Goal: Information Seeking & Learning: Learn about a topic

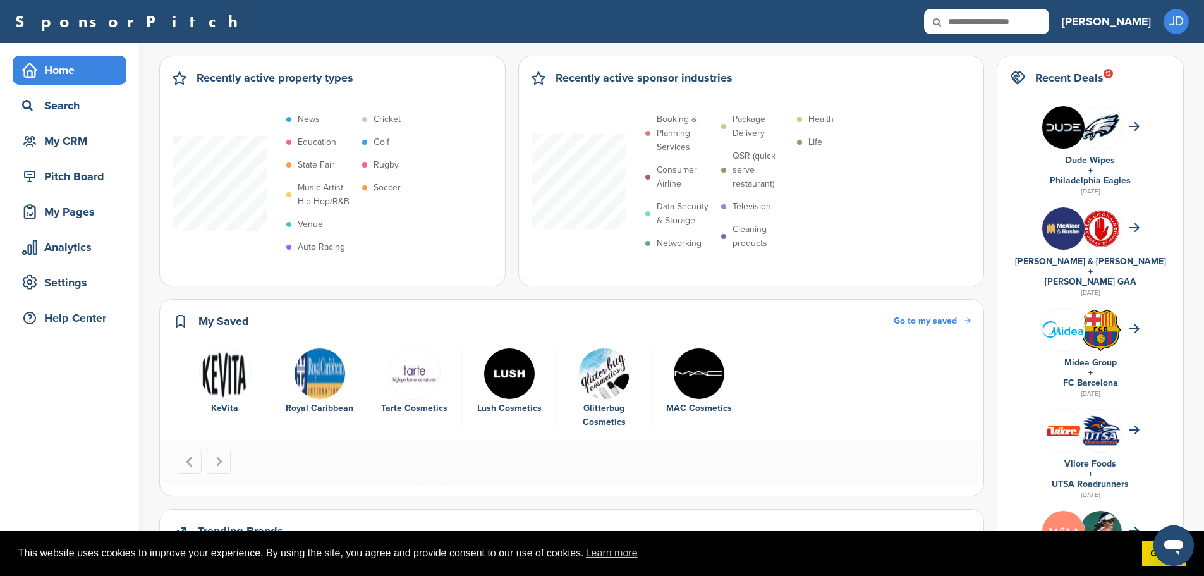
click at [1049, 15] on input "text" at bounding box center [986, 21] width 125 height 25
click at [967, 16] on icon at bounding box center [945, 22] width 43 height 27
click at [67, 73] on div "Home" at bounding box center [72, 70] width 107 height 23
click at [685, 128] on p "Booking & Planning Services" at bounding box center [686, 134] width 58 height 42
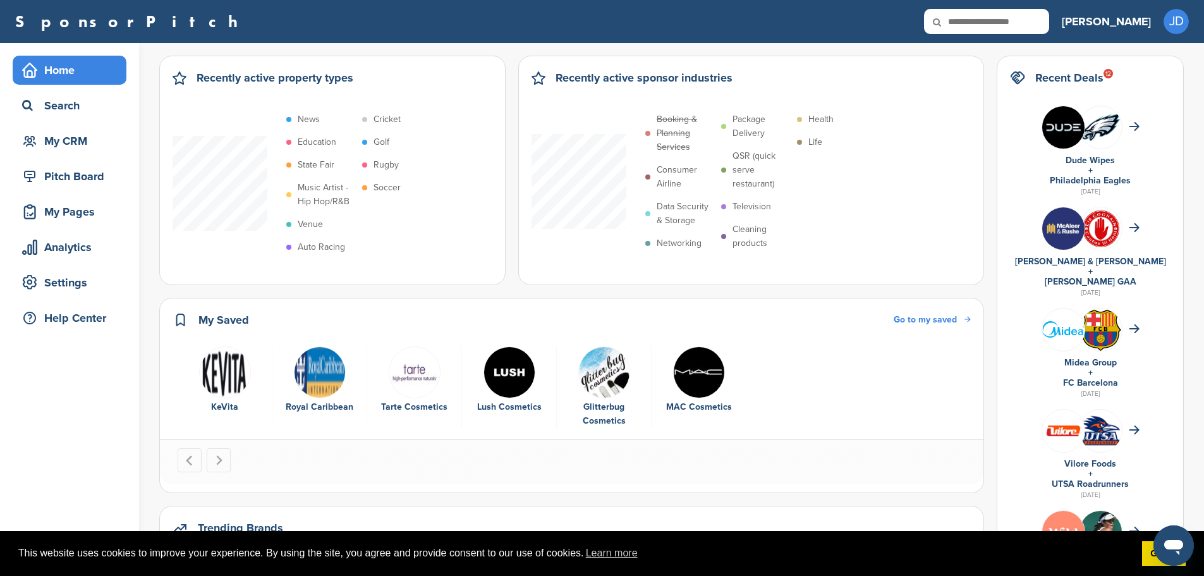
click at [685, 128] on p "Booking & Planning Services" at bounding box center [686, 134] width 58 height 42
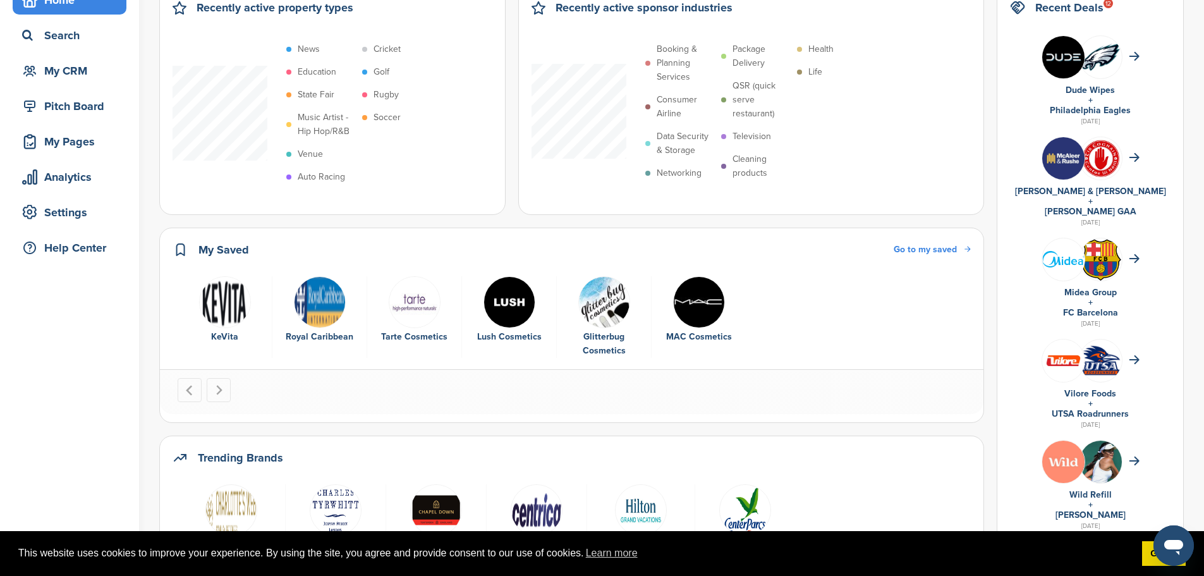
scroll to position [70, 0]
click at [63, 232] on div "Home Search My CRM Pitch Board My Pages Analytics Settings Help Center" at bounding box center [69, 127] width 139 height 308
click at [42, 138] on div "My Pages" at bounding box center [72, 142] width 107 height 23
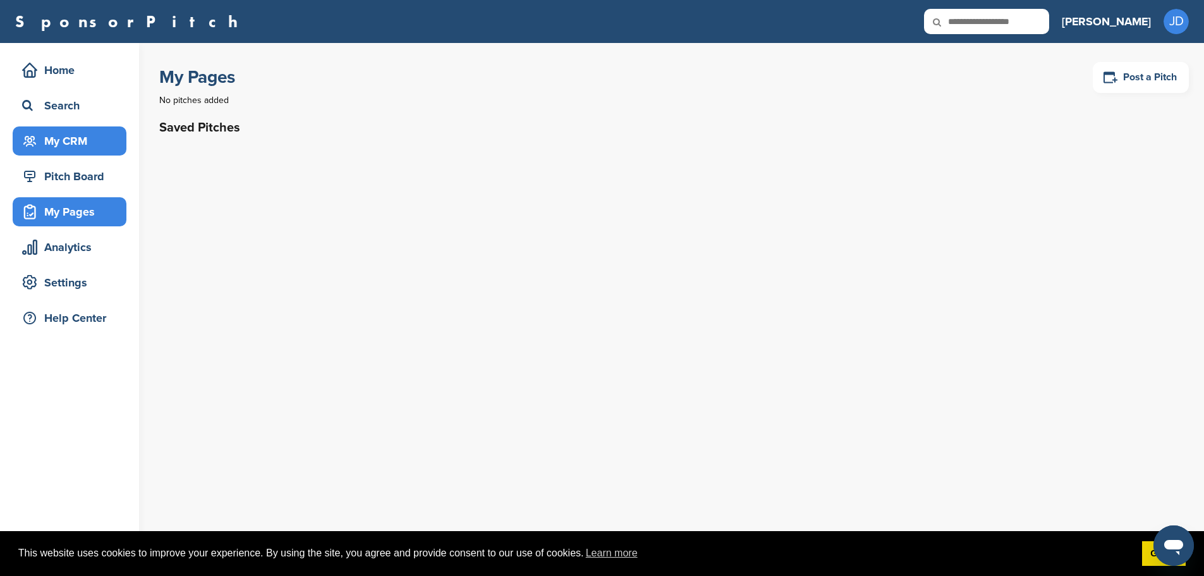
click at [95, 138] on div "My CRM" at bounding box center [72, 141] width 107 height 23
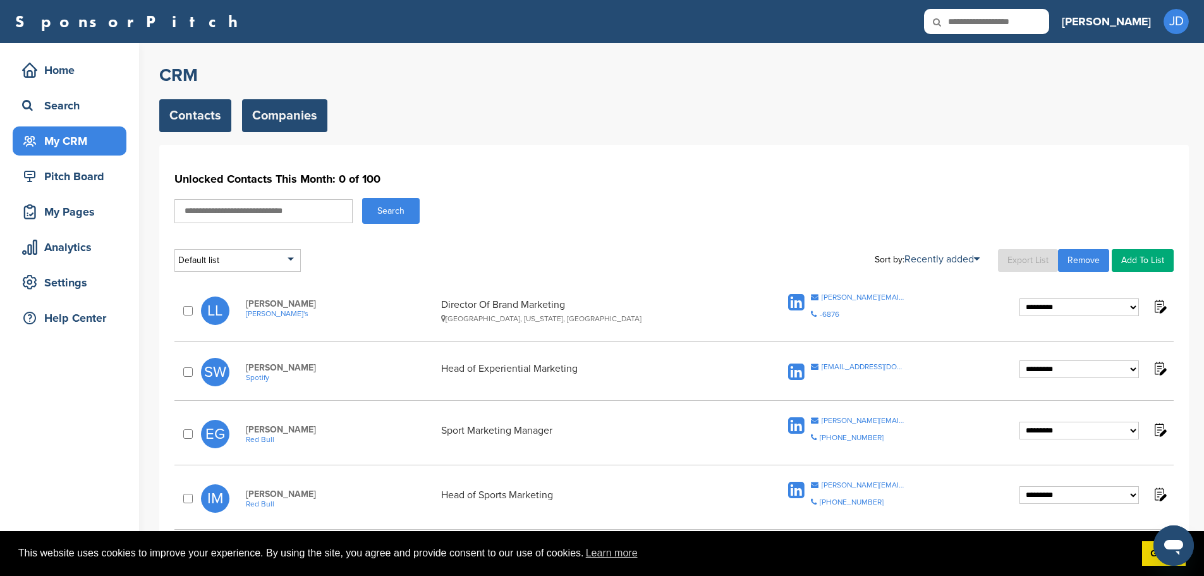
click at [295, 128] on link "Companies" at bounding box center [284, 115] width 85 height 33
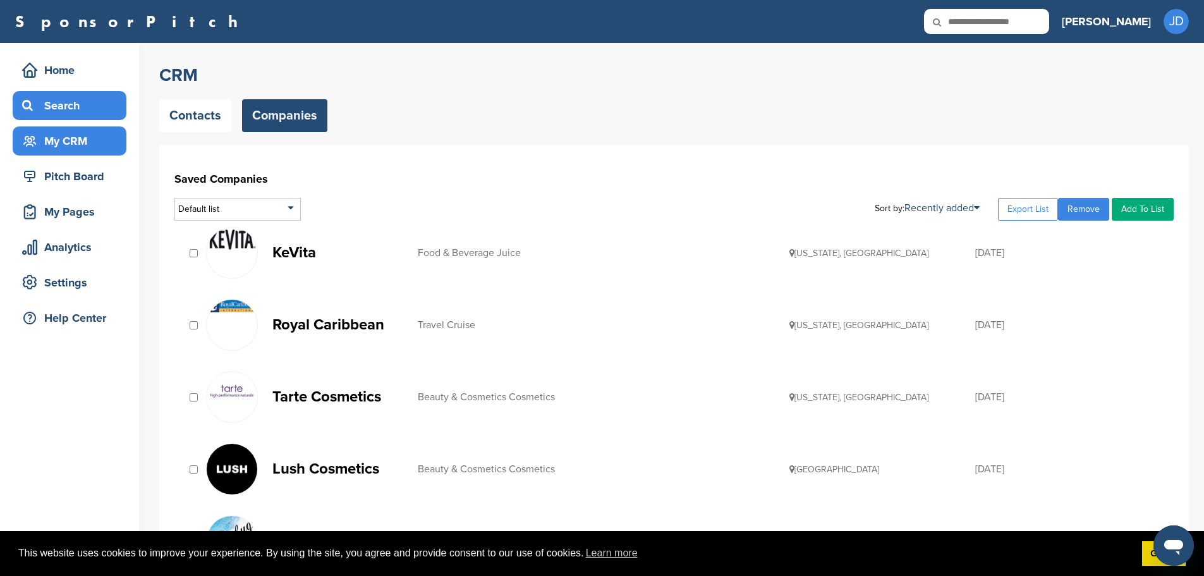
click at [91, 115] on div "Search" at bounding box center [72, 105] width 107 height 23
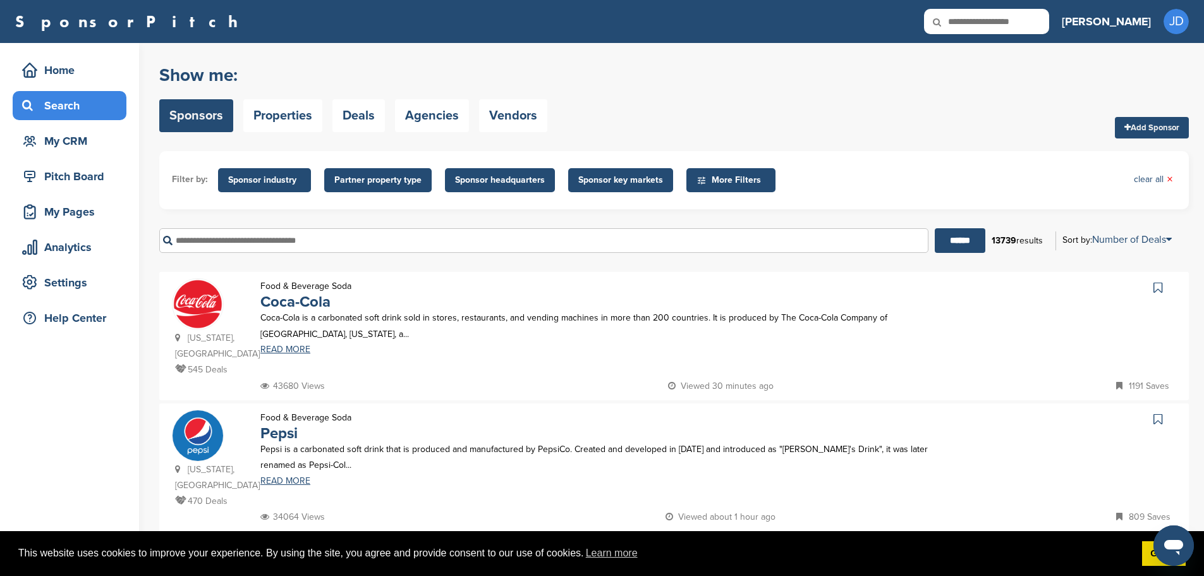
click at [748, 174] on span "More Filters" at bounding box center [733, 180] width 73 height 14
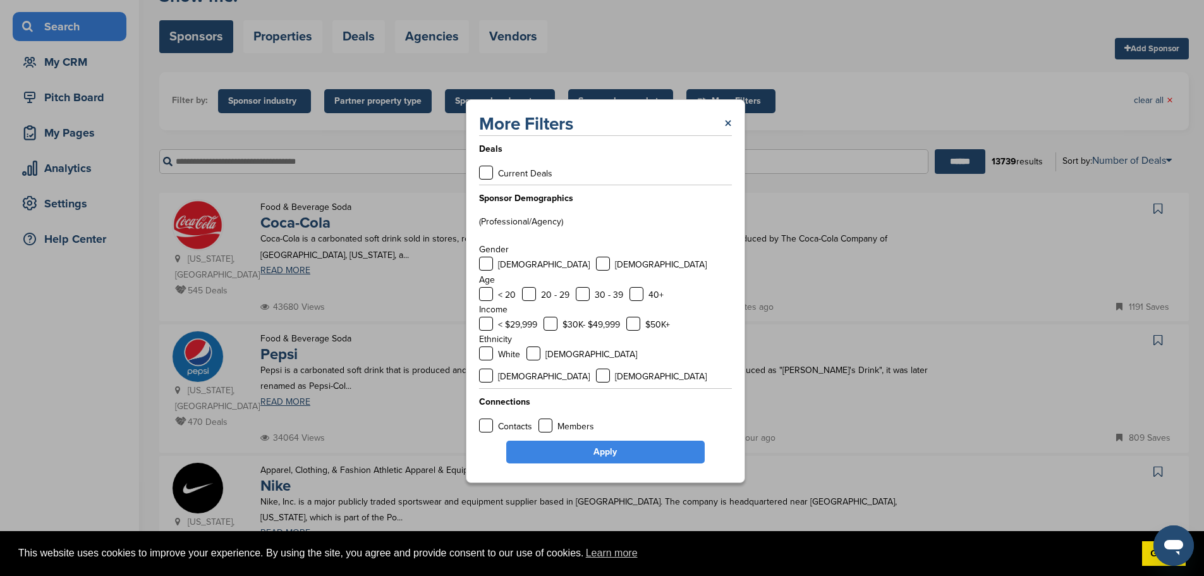
scroll to position [80, 0]
click at [861, 294] on div "More Filters × Deals Current Deals Sponsor Demographics (Professional/Agency) G…" at bounding box center [605, 291] width 1210 height 582
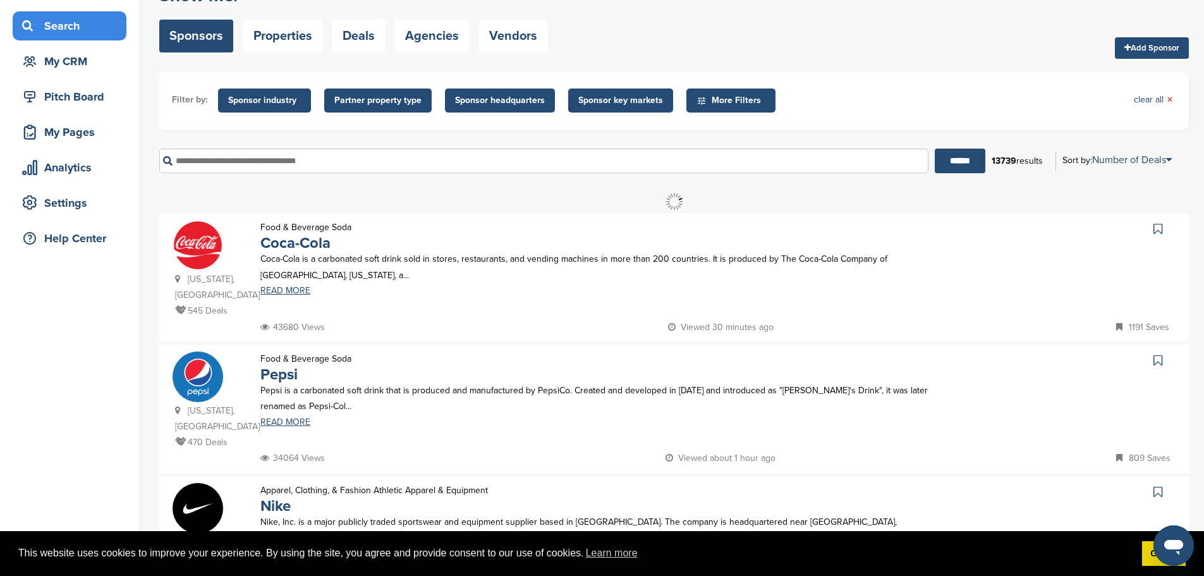
scroll to position [0, 0]
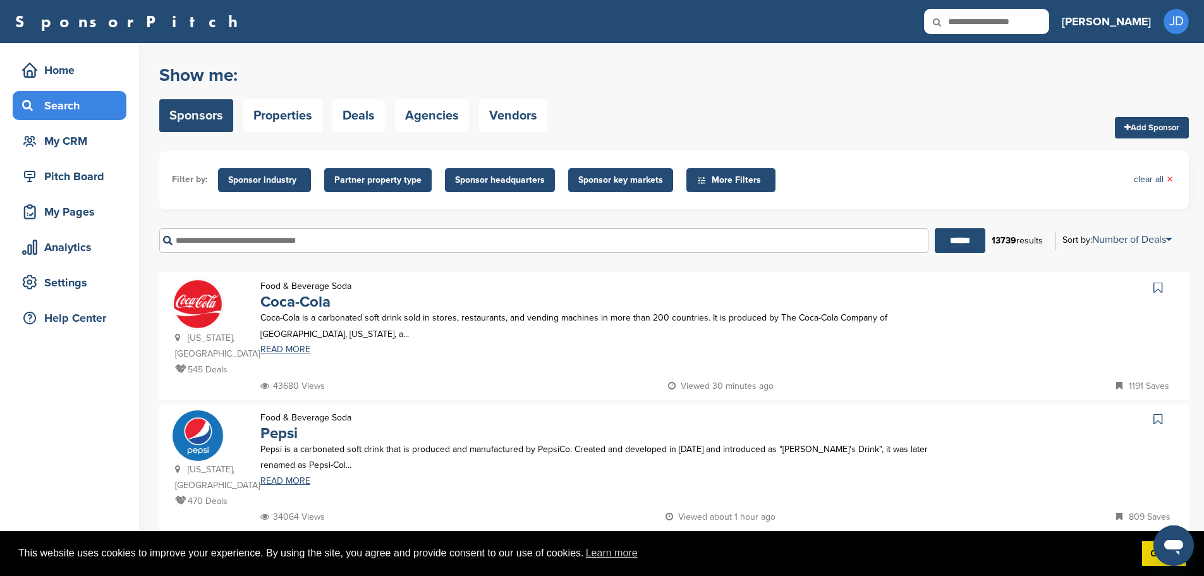
click at [793, 441] on p "Pepsi is a carbonated soft drink that is produced and manufactured by PepsiCo. …" at bounding box center [595, 457] width 671 height 32
